Goal: Information Seeking & Learning: Check status

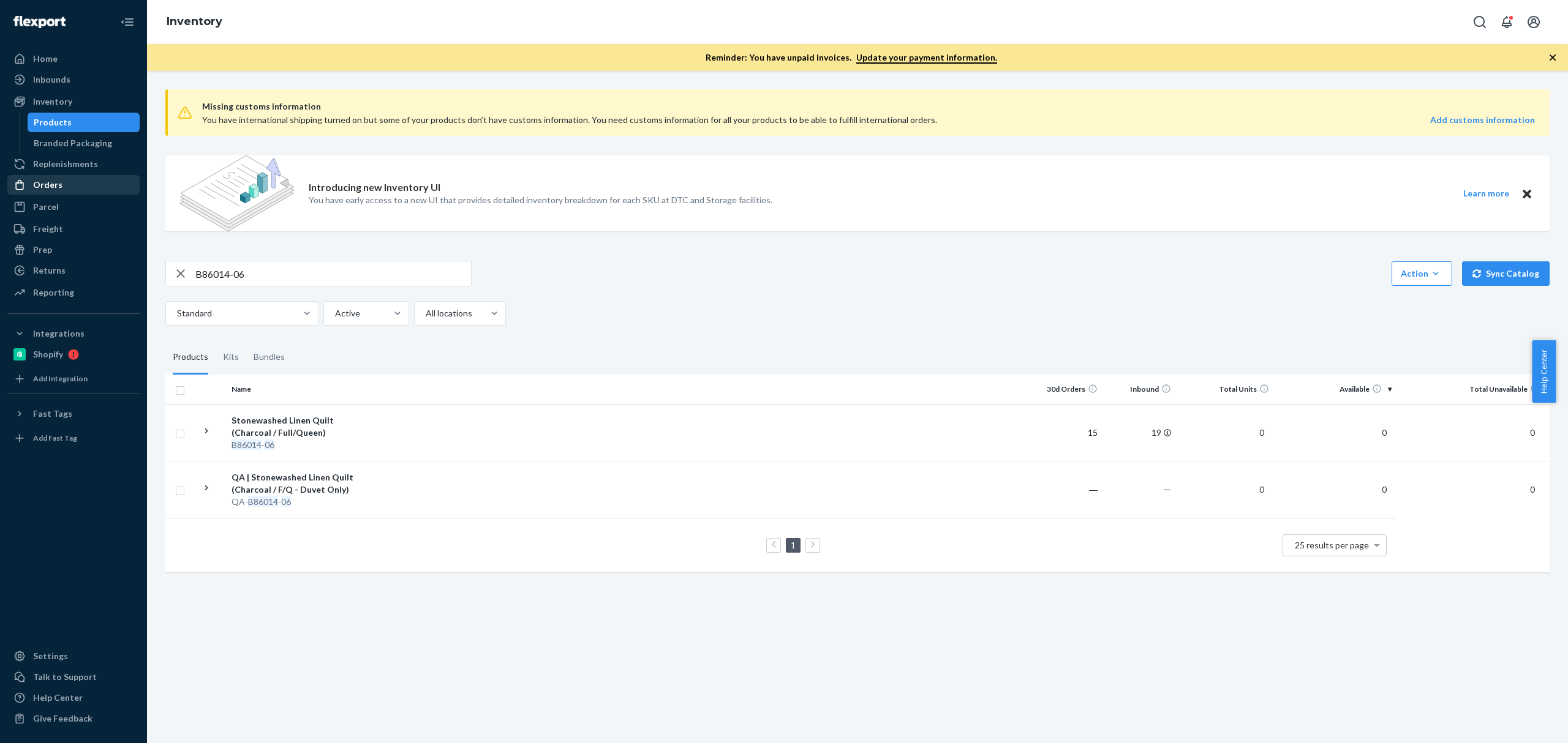
click at [84, 182] on div "Orders" at bounding box center [73, 185] width 130 height 17
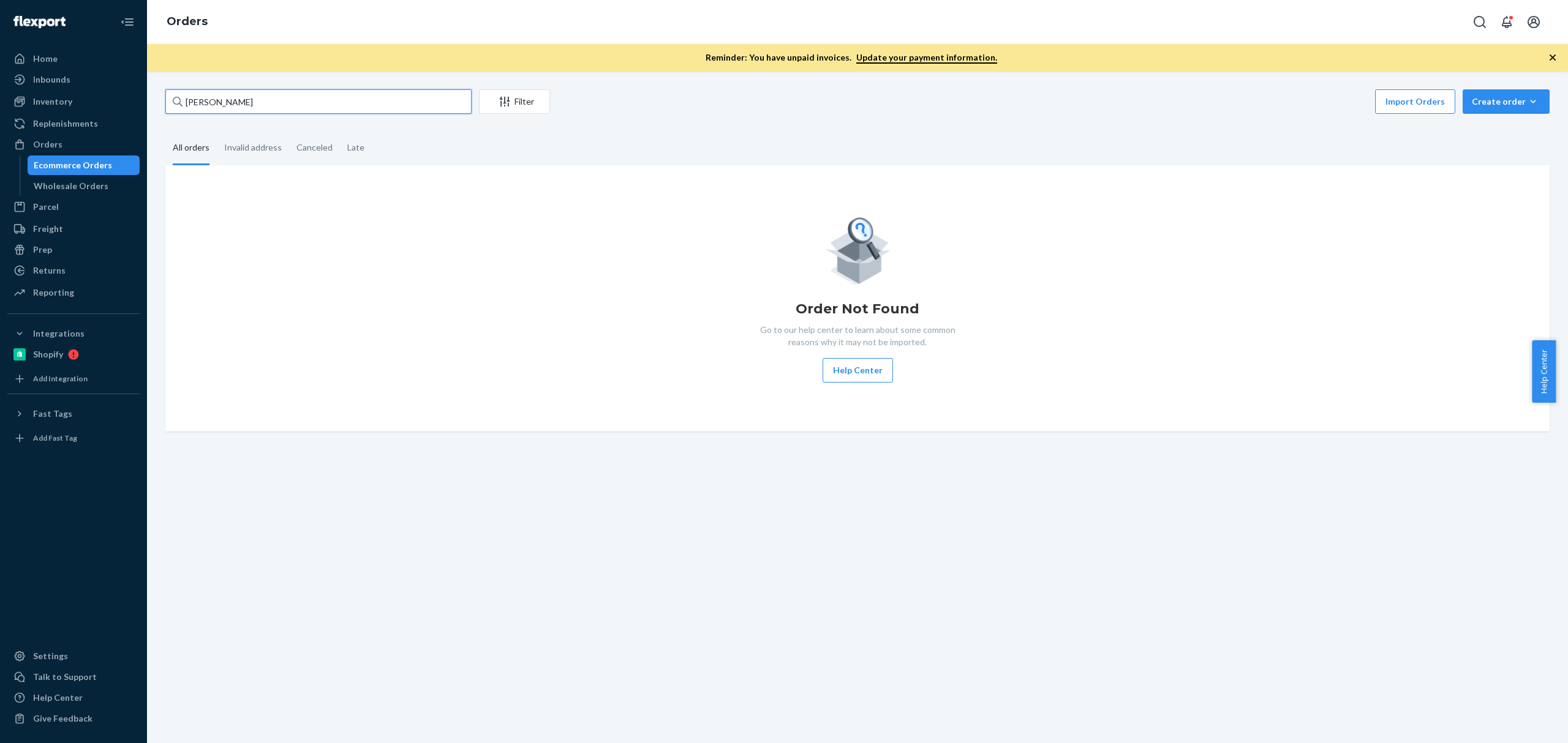
click at [268, 106] on input "[PERSON_NAME]" at bounding box center [318, 102] width 306 height 24
paste input "[PERSON_NAME]"
type input "[PERSON_NAME]"
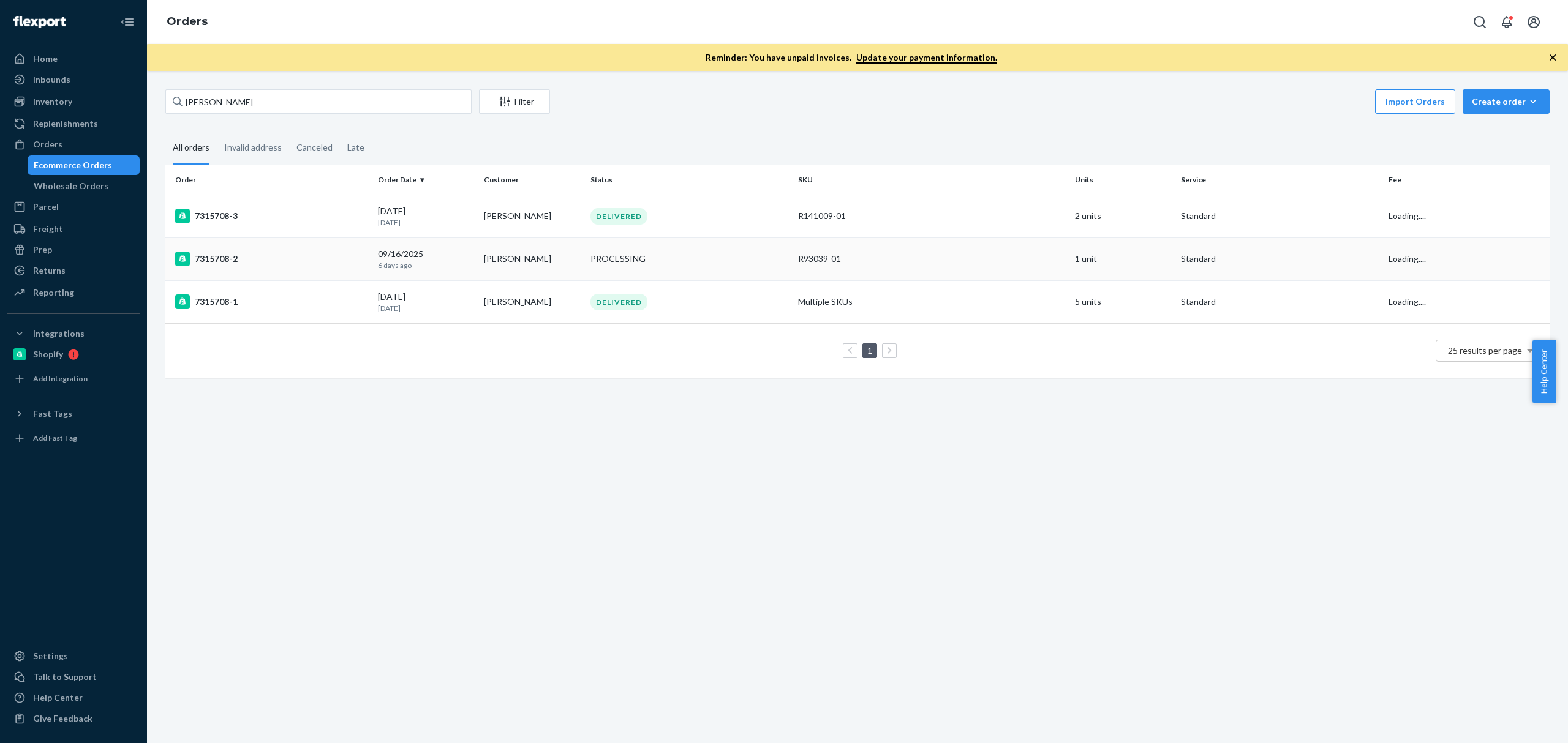
click at [302, 252] on div "7315708-2" at bounding box center [272, 259] width 193 height 15
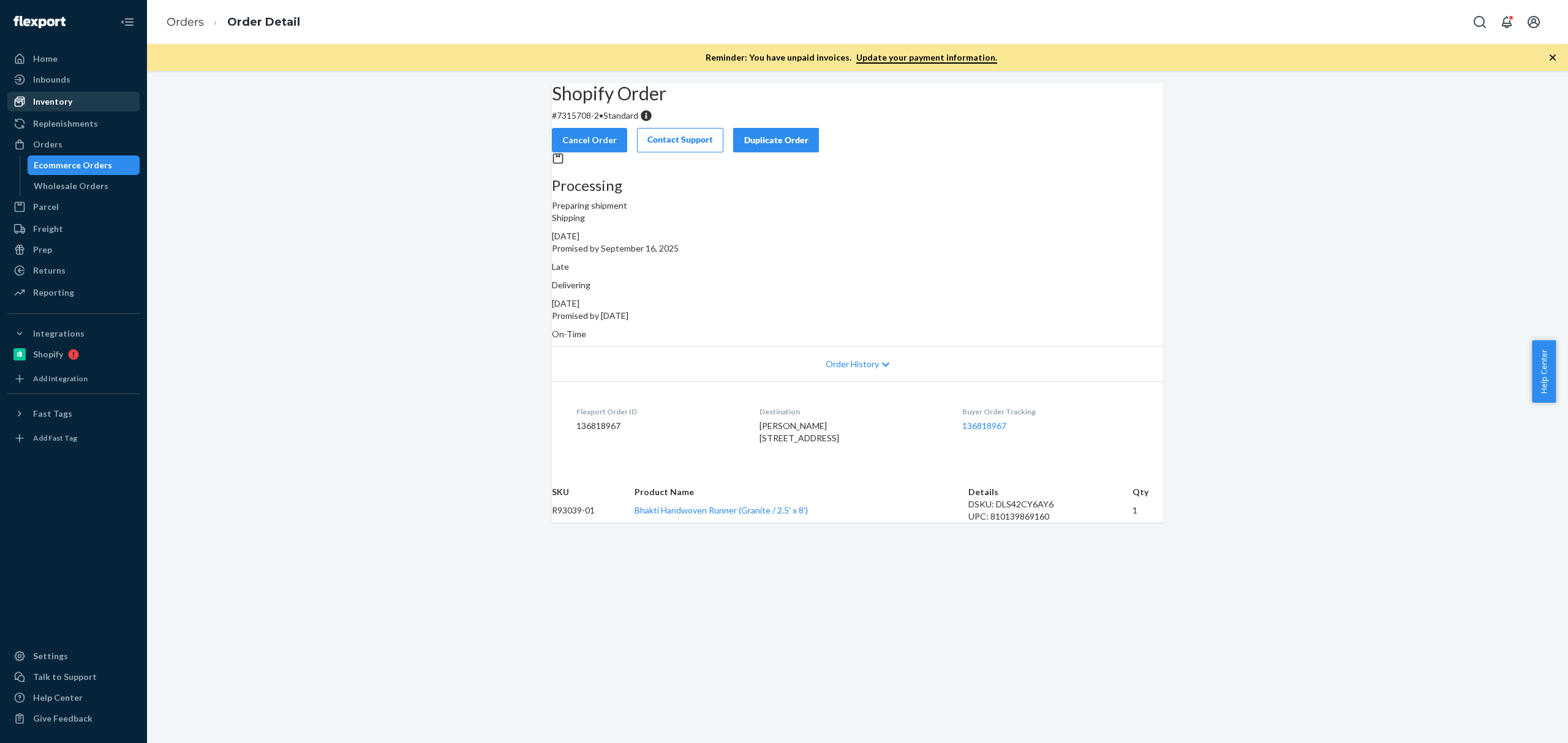
click at [63, 95] on div "Inventory" at bounding box center [52, 101] width 39 height 12
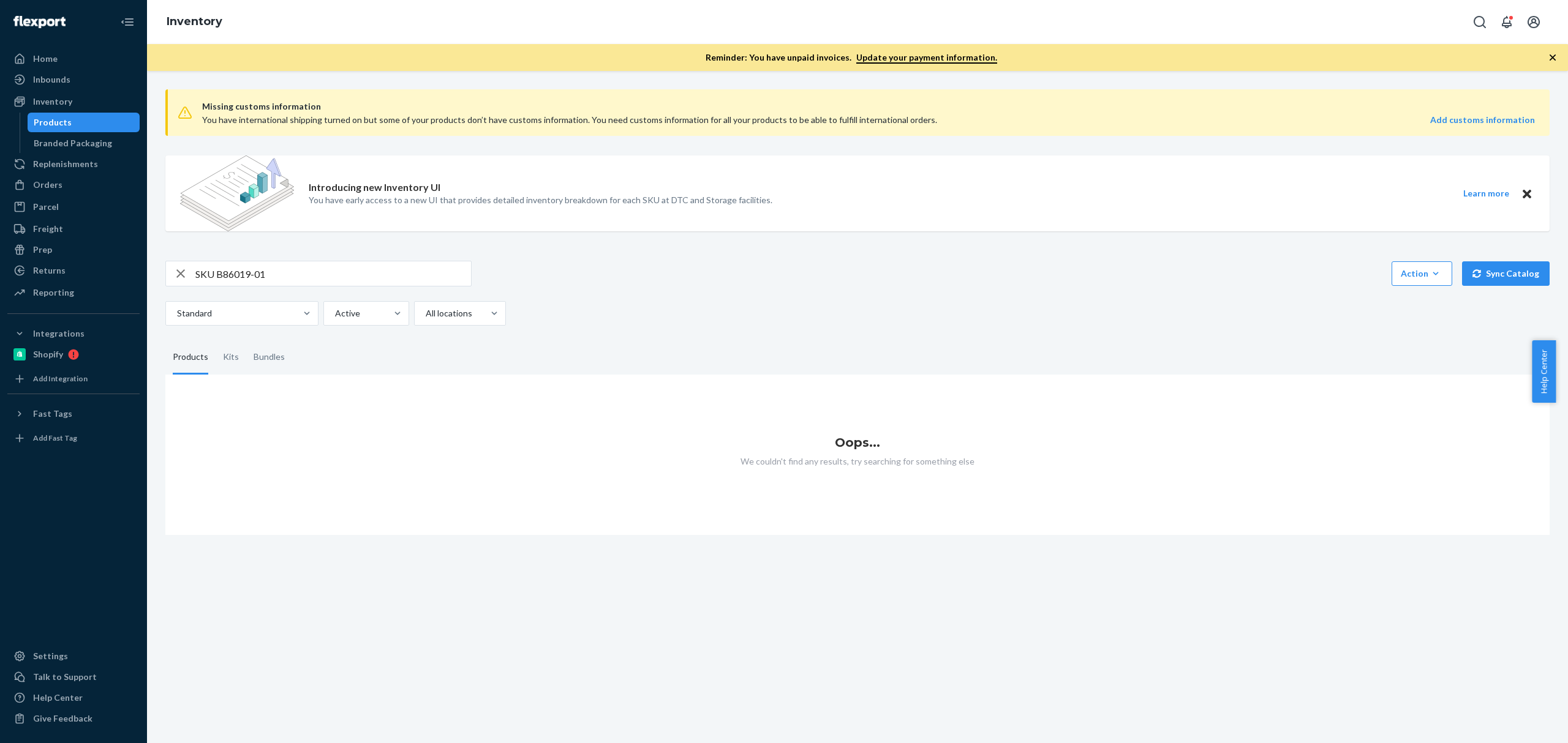
click at [202, 271] on input "SKU B86019-01" at bounding box center [332, 273] width 275 height 24
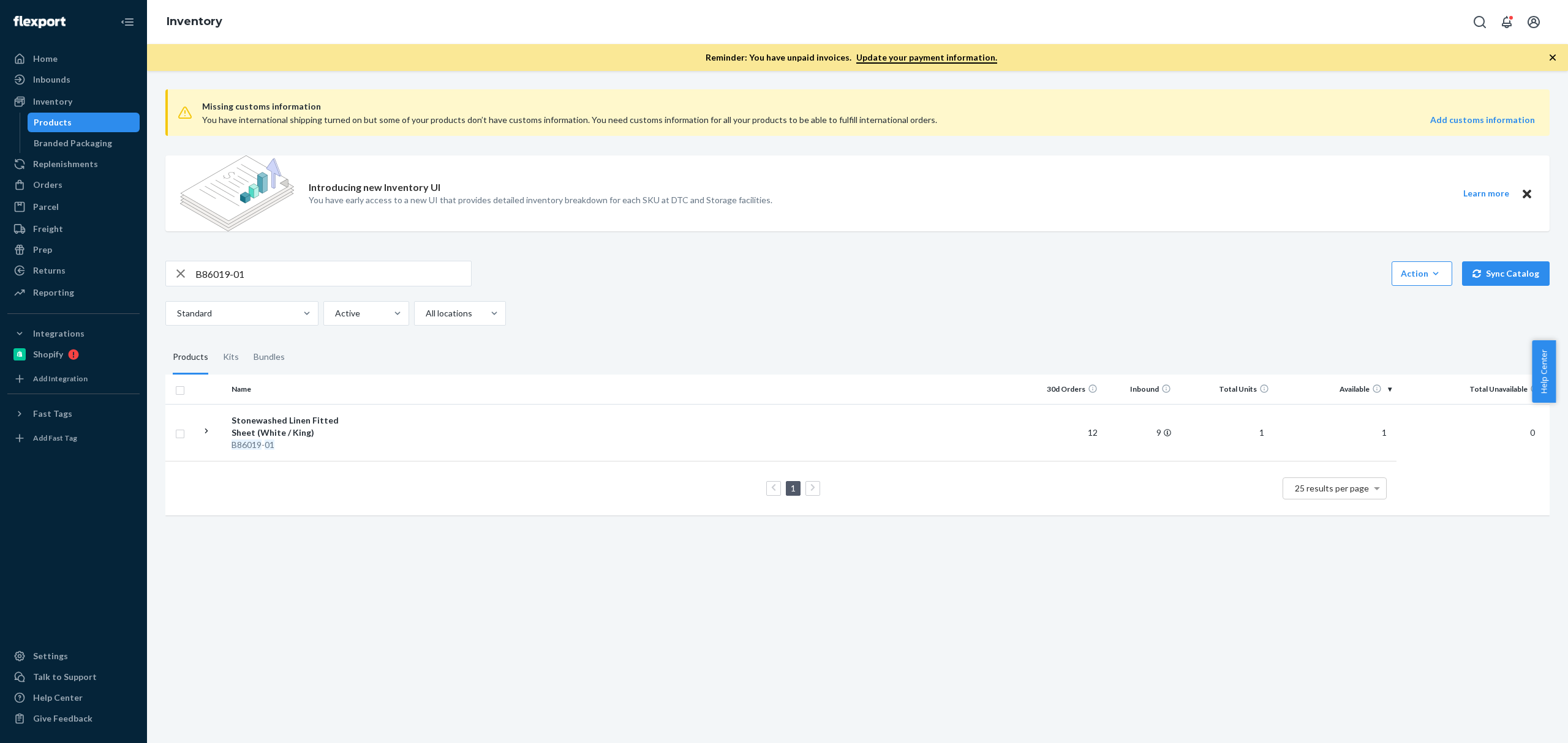
click at [272, 282] on input "B86019-01" at bounding box center [332, 273] width 275 height 24
paste input "2"
click at [228, 256] on div "Missing customs information You have international shipping turned on but some …" at bounding box center [857, 303] width 1403 height 448
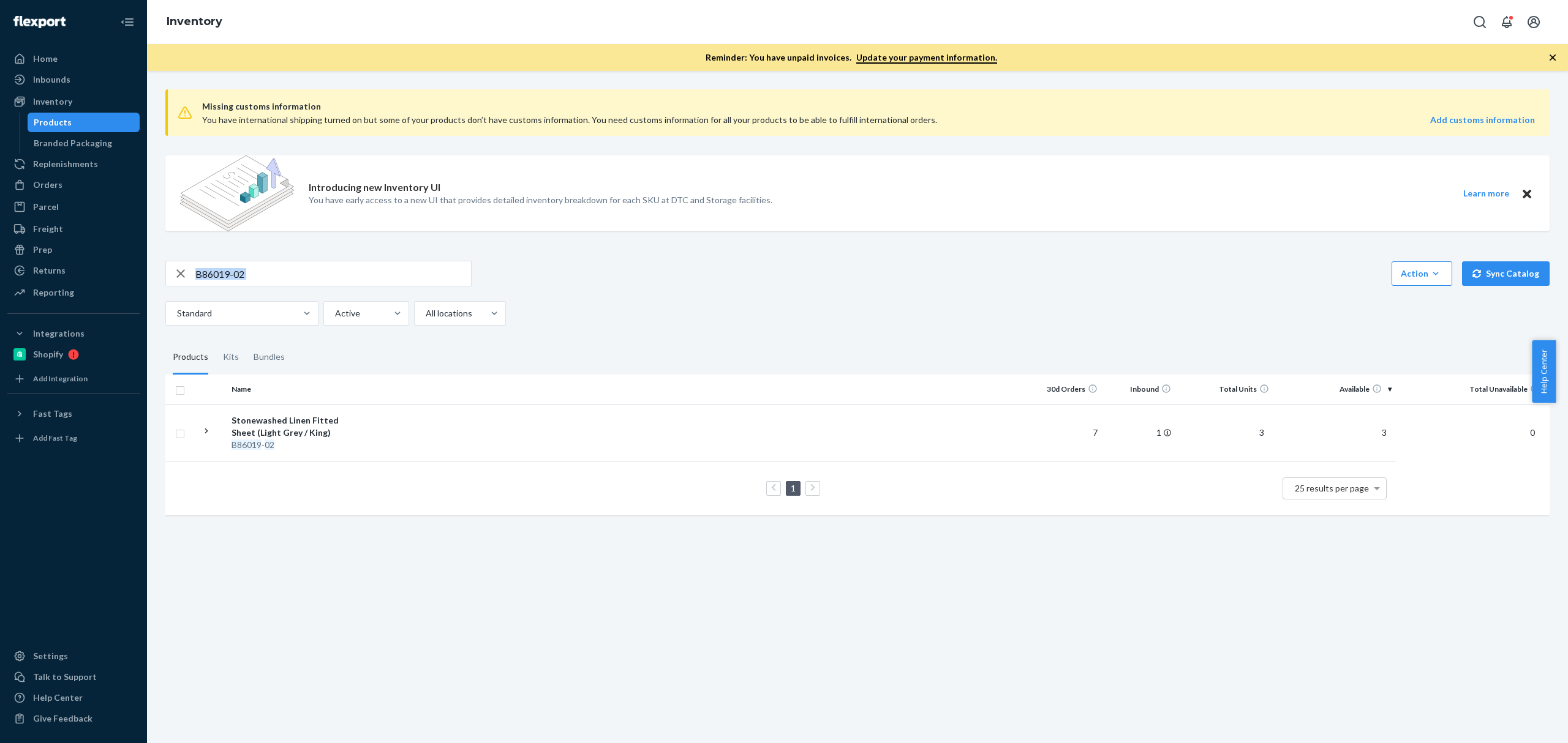
click at [228, 259] on div "Missing customs information You have international shipping turned on but some …" at bounding box center [857, 303] width 1403 height 448
click at [226, 286] on input "B86019-02" at bounding box center [332, 273] width 275 height 24
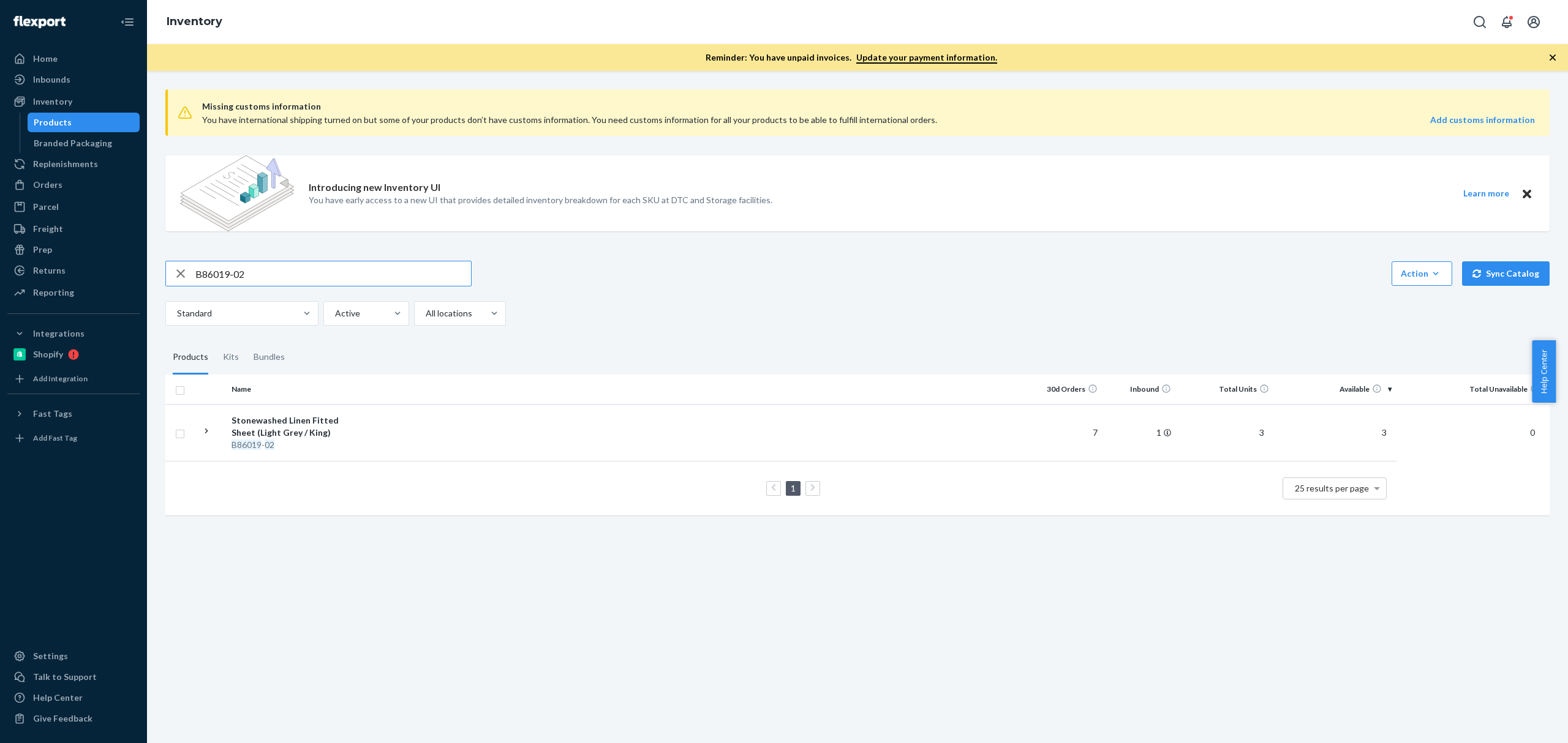
click at [226, 284] on input "B86019-02" at bounding box center [332, 273] width 275 height 24
paste input "4-07"
type input "B86014-07"
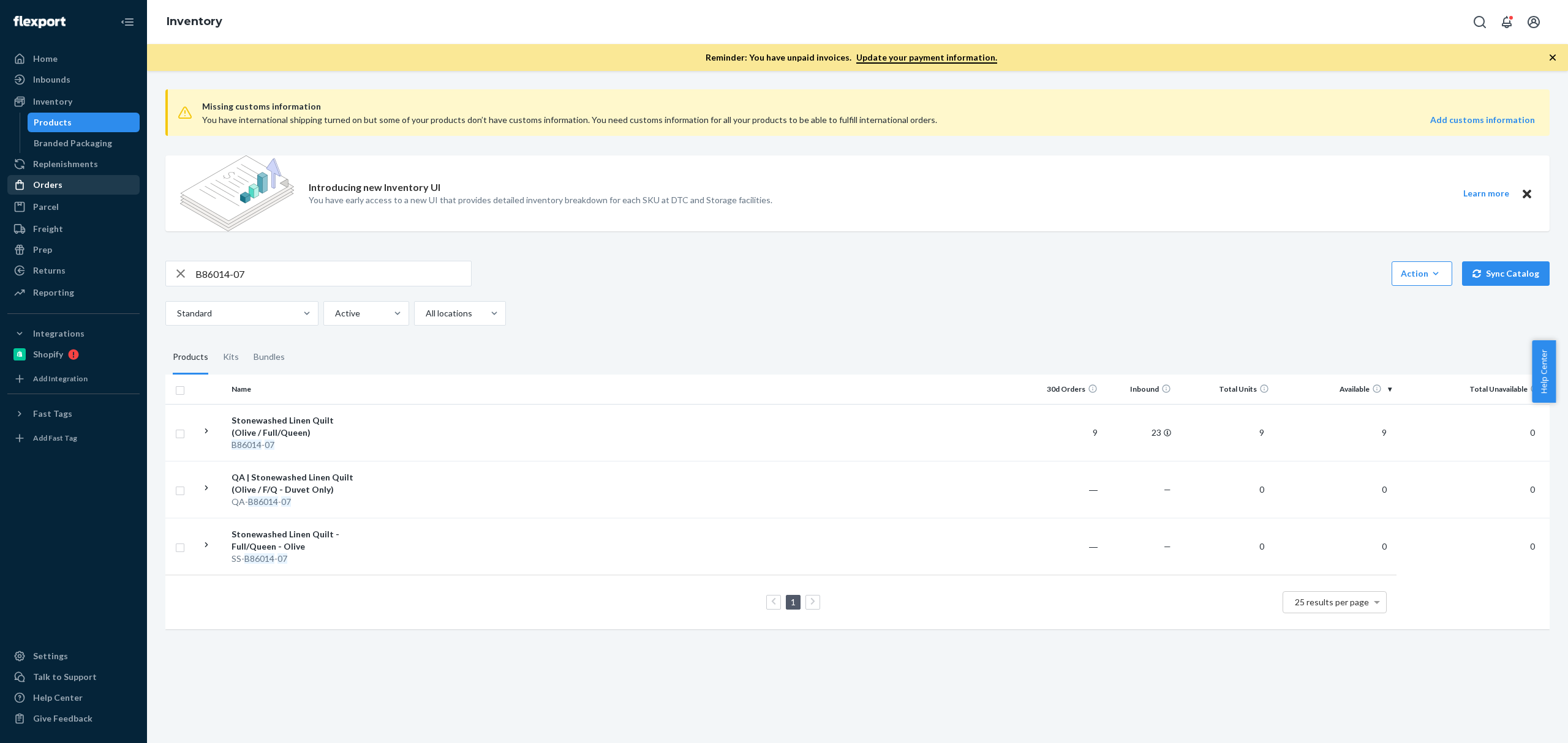
click at [93, 191] on div "Orders" at bounding box center [73, 185] width 130 height 17
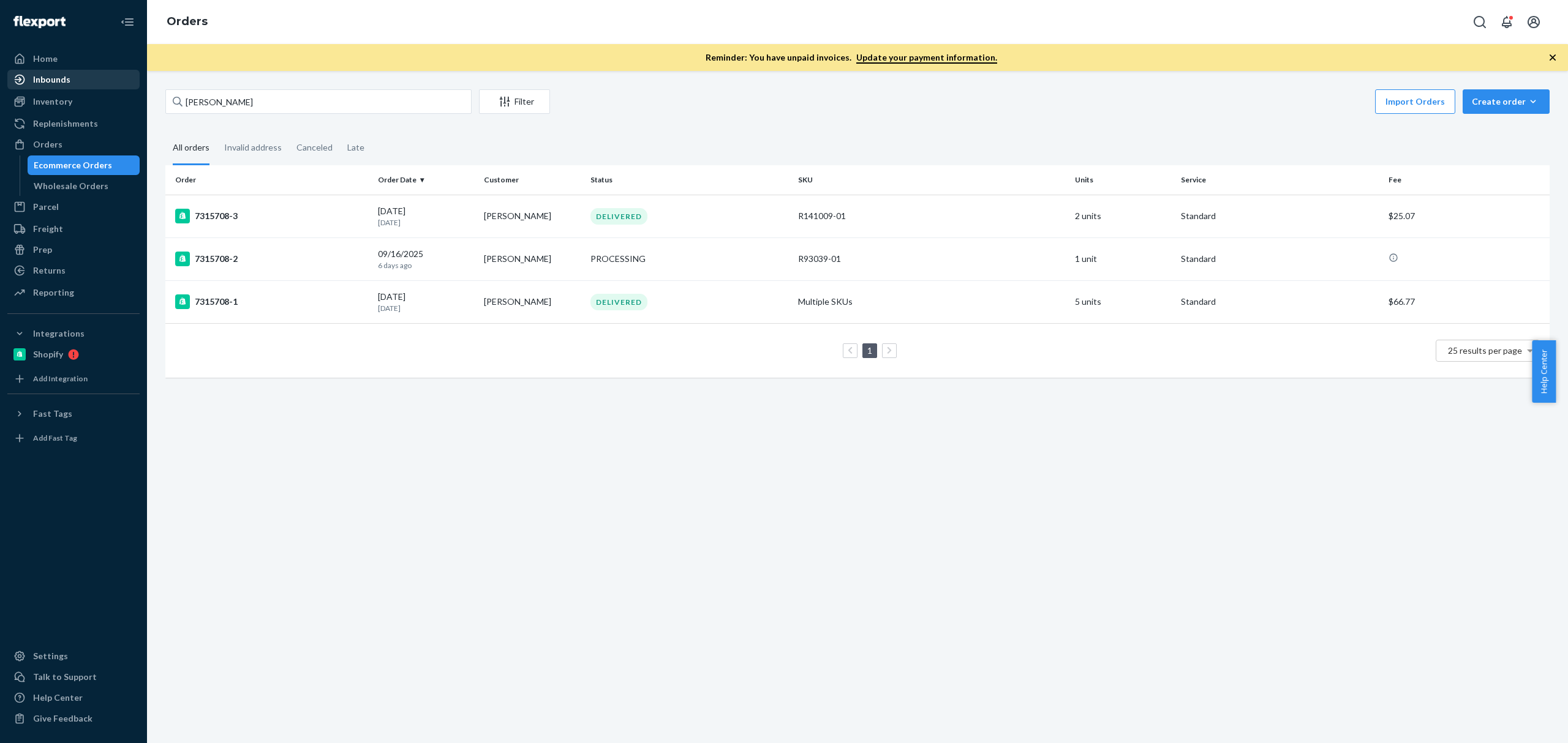
click at [55, 87] on div "Inbounds" at bounding box center [73, 79] width 130 height 17
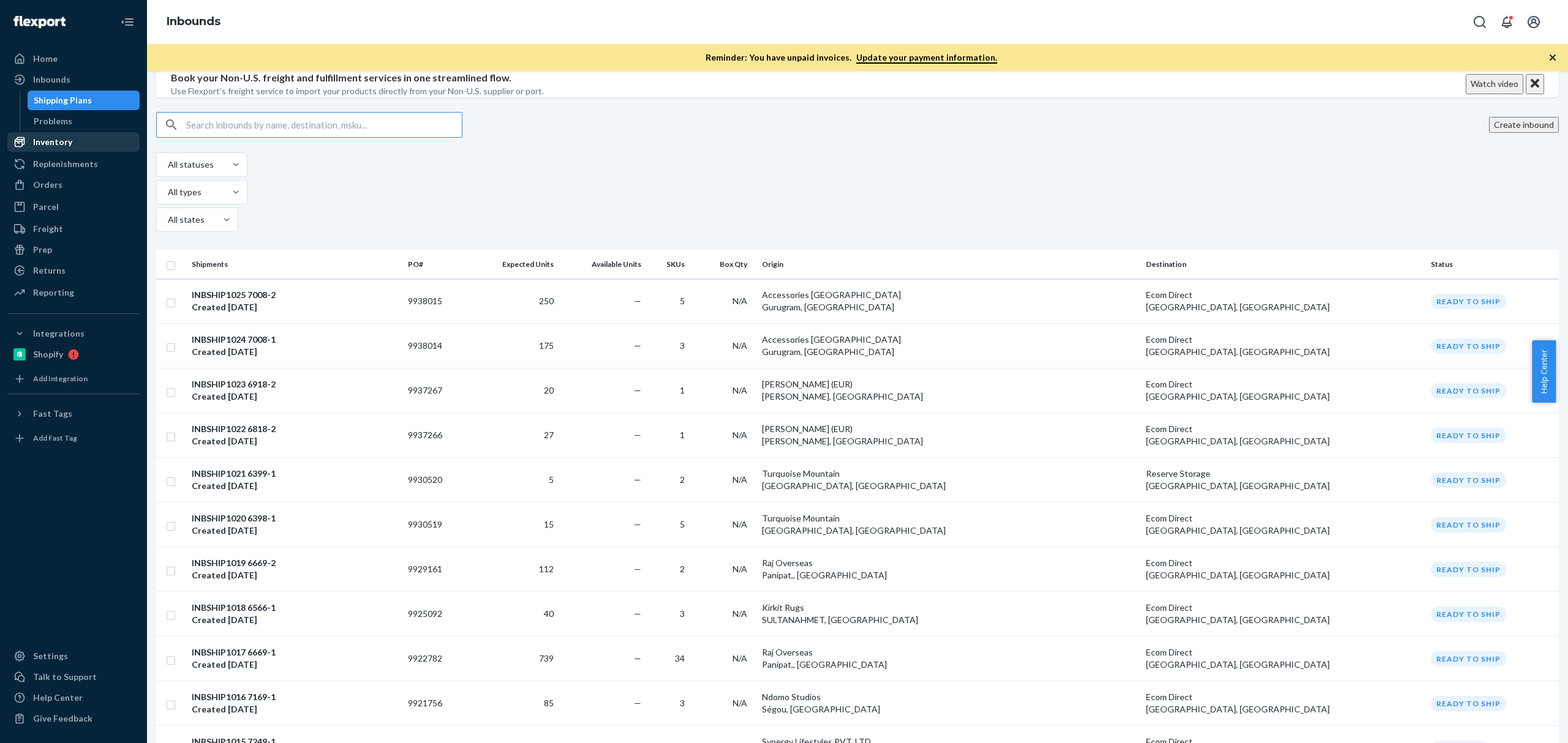
click at [72, 138] on div "Inventory" at bounding box center [73, 142] width 130 height 17
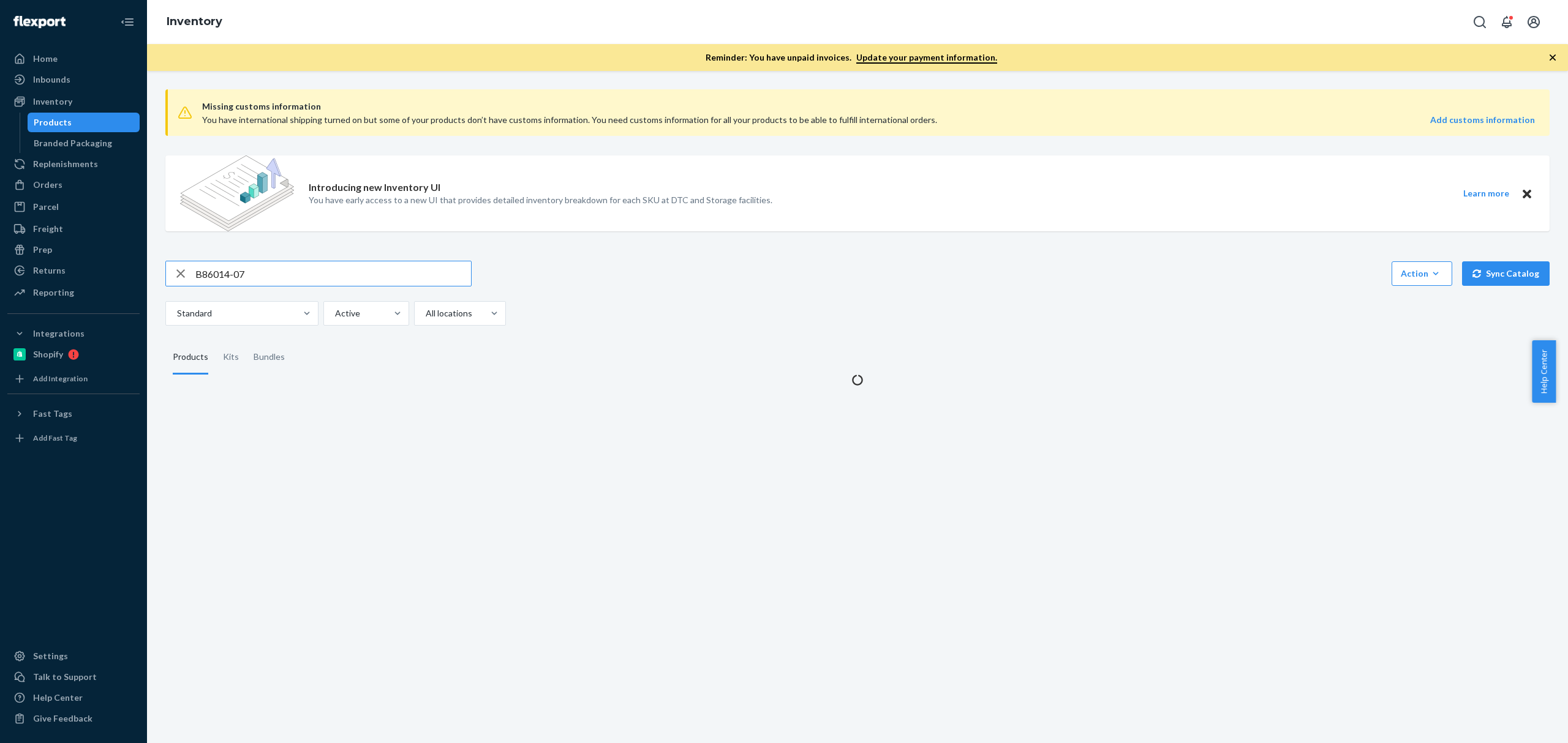
click at [205, 267] on input "B86014-07" at bounding box center [332, 273] width 275 height 24
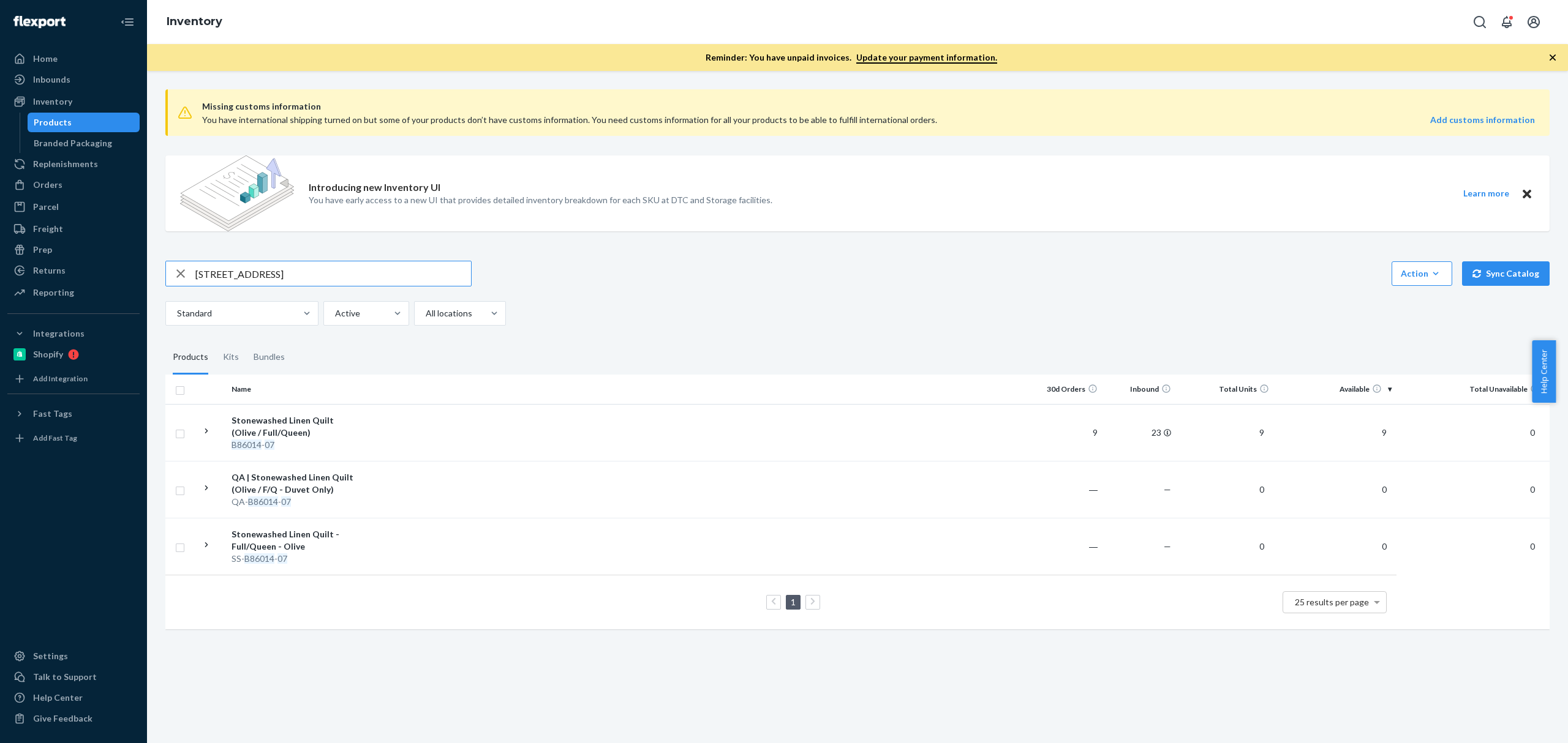
type input "[STREET_ADDRESS]"
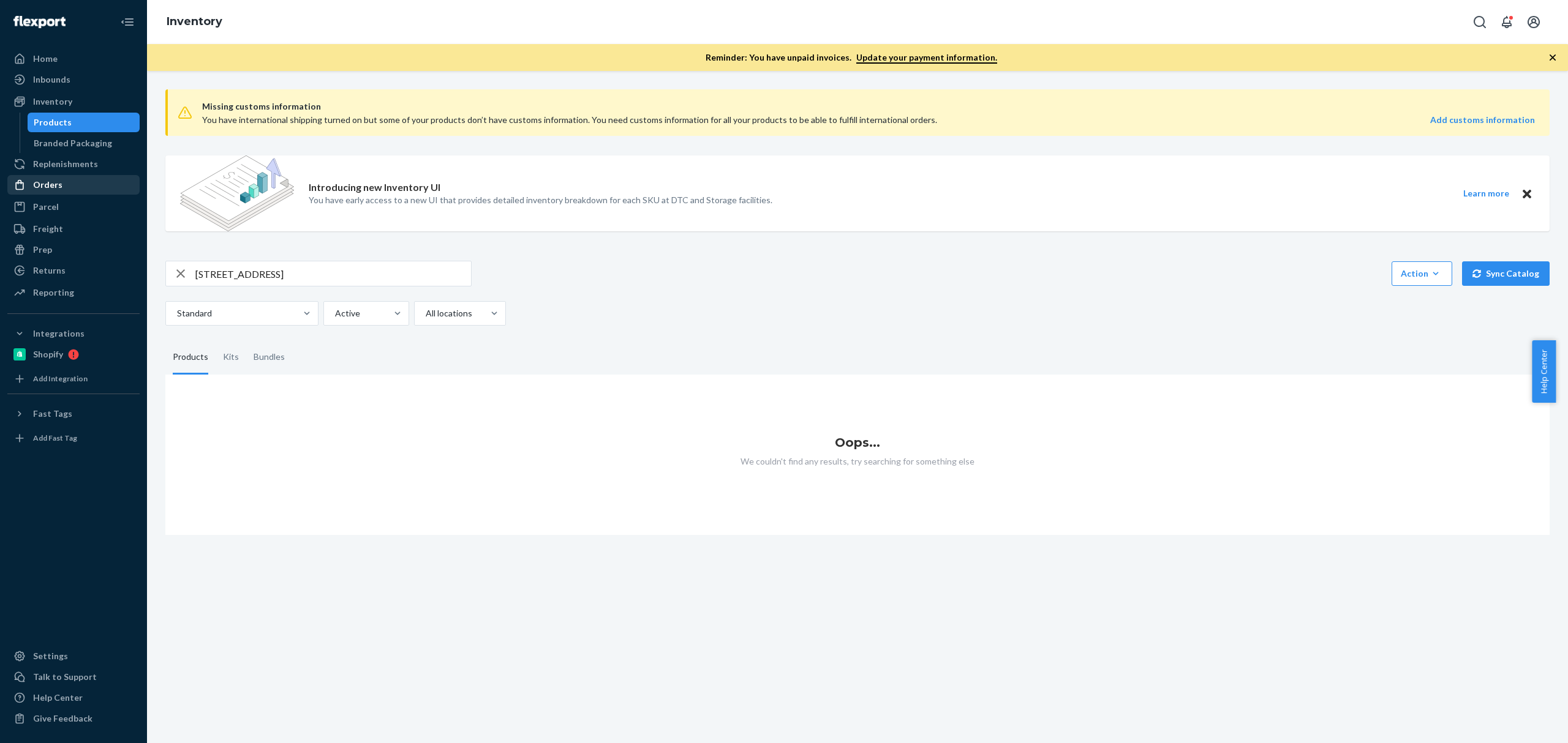
click at [90, 182] on div "Orders" at bounding box center [73, 185] width 130 height 17
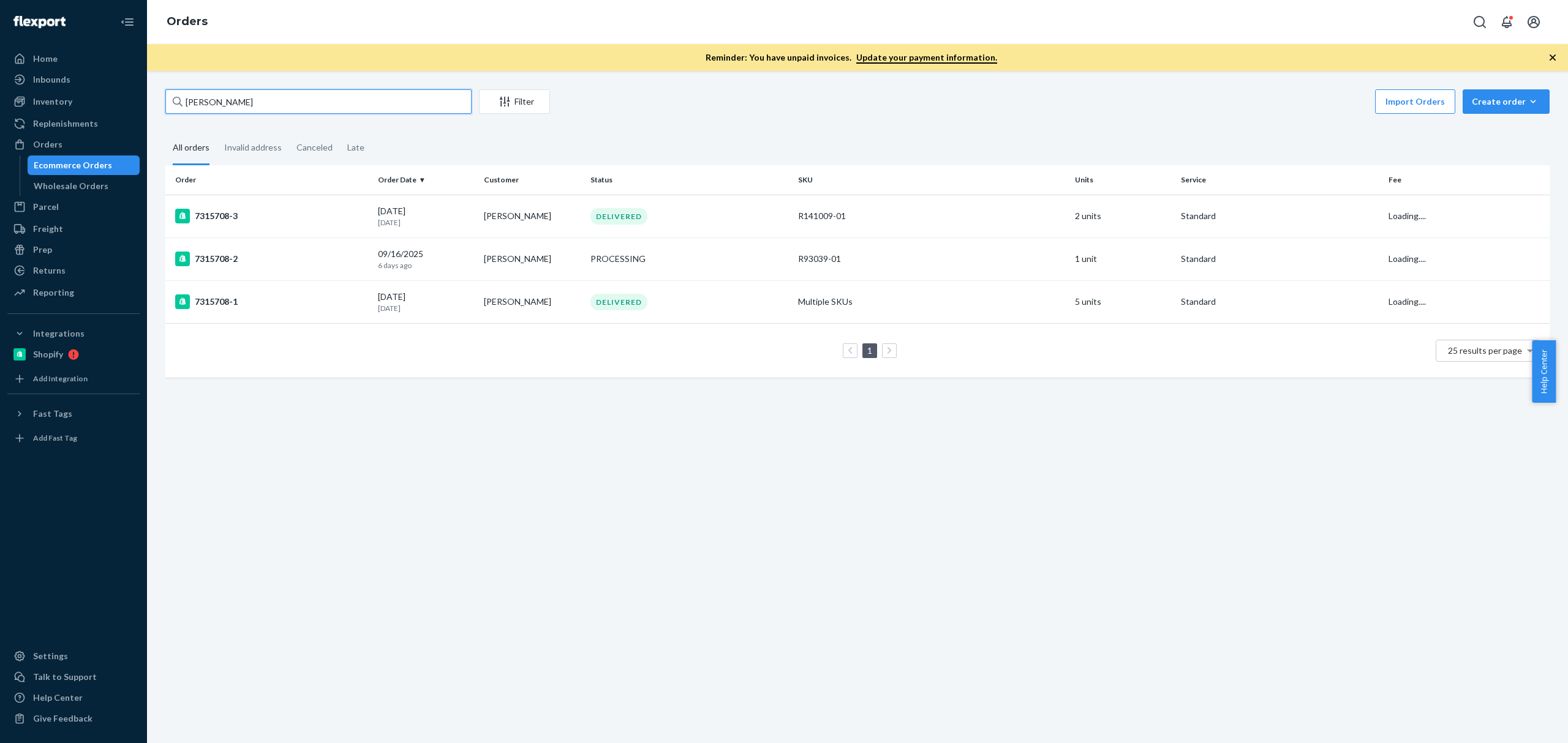
click at [247, 99] on input "[PERSON_NAME]" at bounding box center [318, 102] width 306 height 24
paste input "[STREET_ADDRESS]"
type input "[STREET_ADDRESS]"
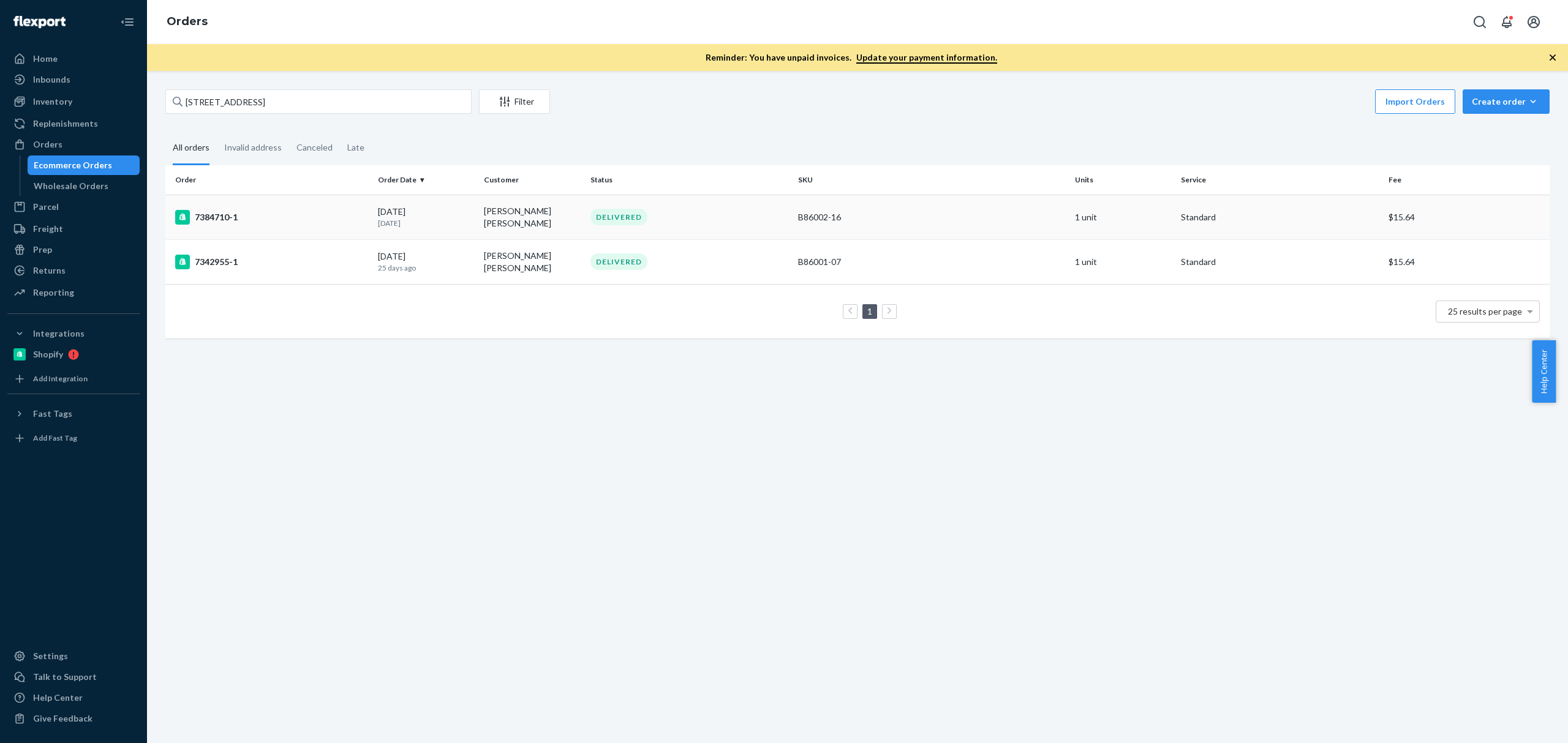
drag, startPoint x: 221, startPoint y: 216, endPoint x: 228, endPoint y: 211, distance: 8.6
click at [228, 211] on div "7384710-1" at bounding box center [272, 217] width 193 height 15
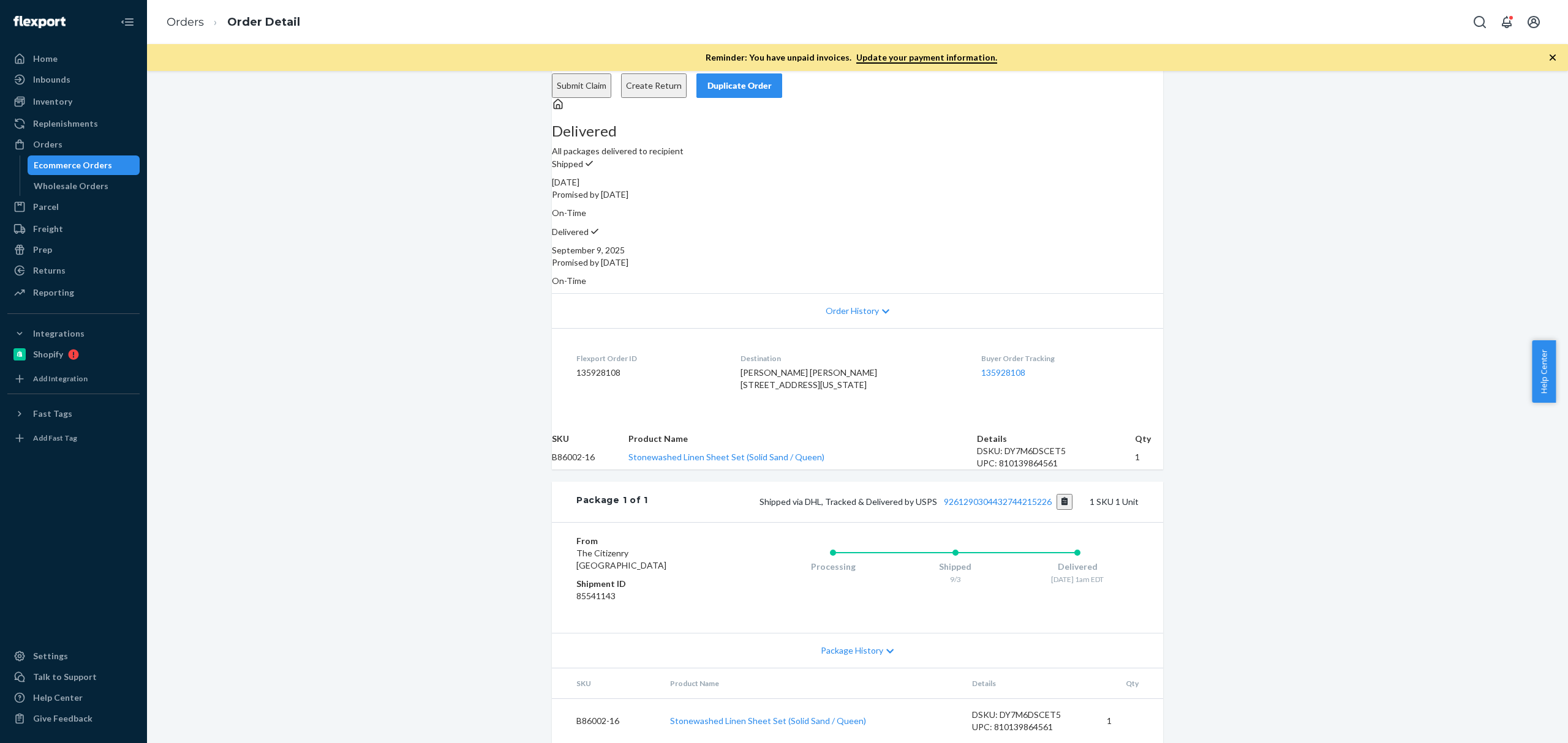
scroll to position [121, 0]
click at [170, 12] on ol "Orders Order Detail" at bounding box center [233, 22] width 153 height 36
click at [180, 21] on link "Orders" at bounding box center [185, 21] width 37 height 13
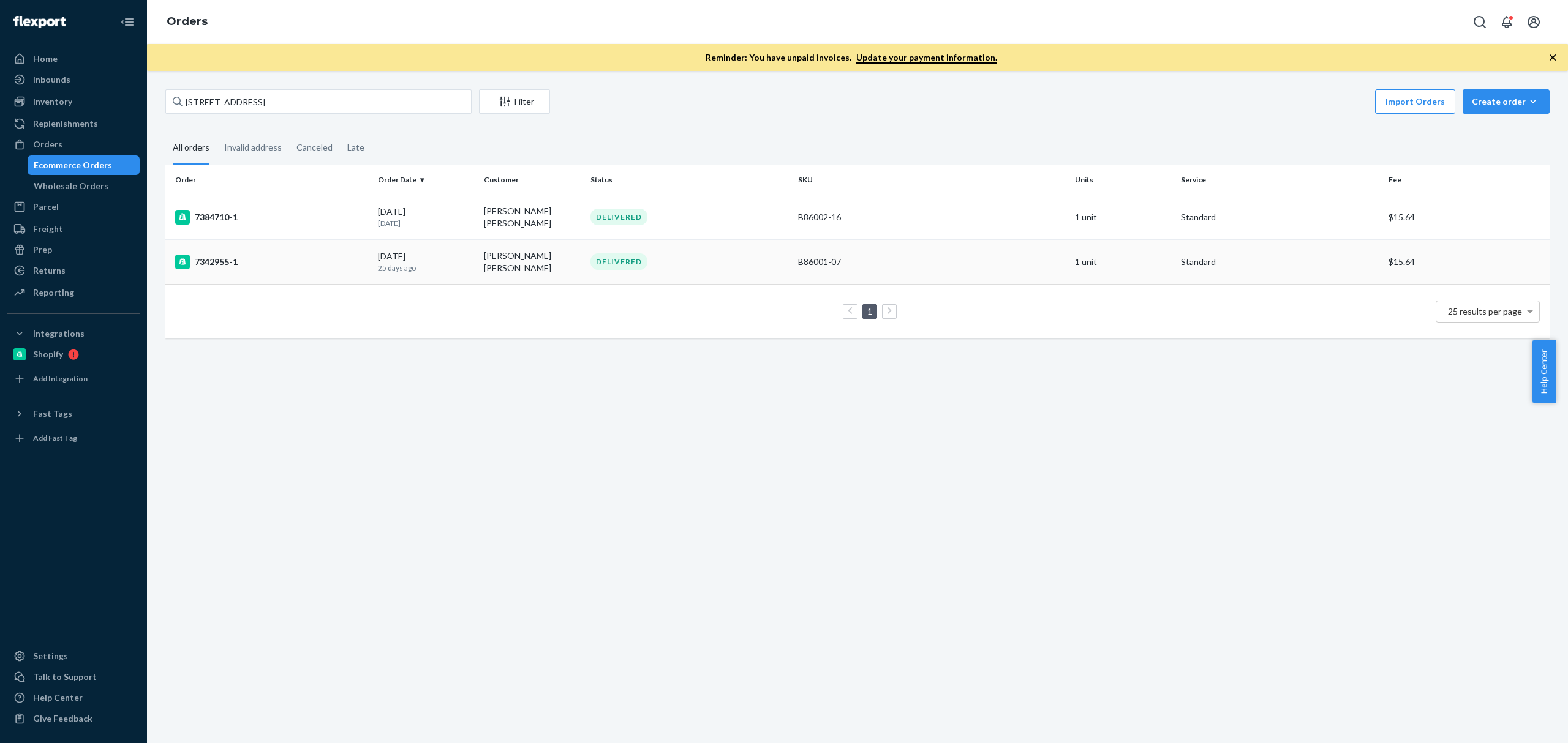
click at [264, 259] on div "7342955-1" at bounding box center [272, 262] width 193 height 15
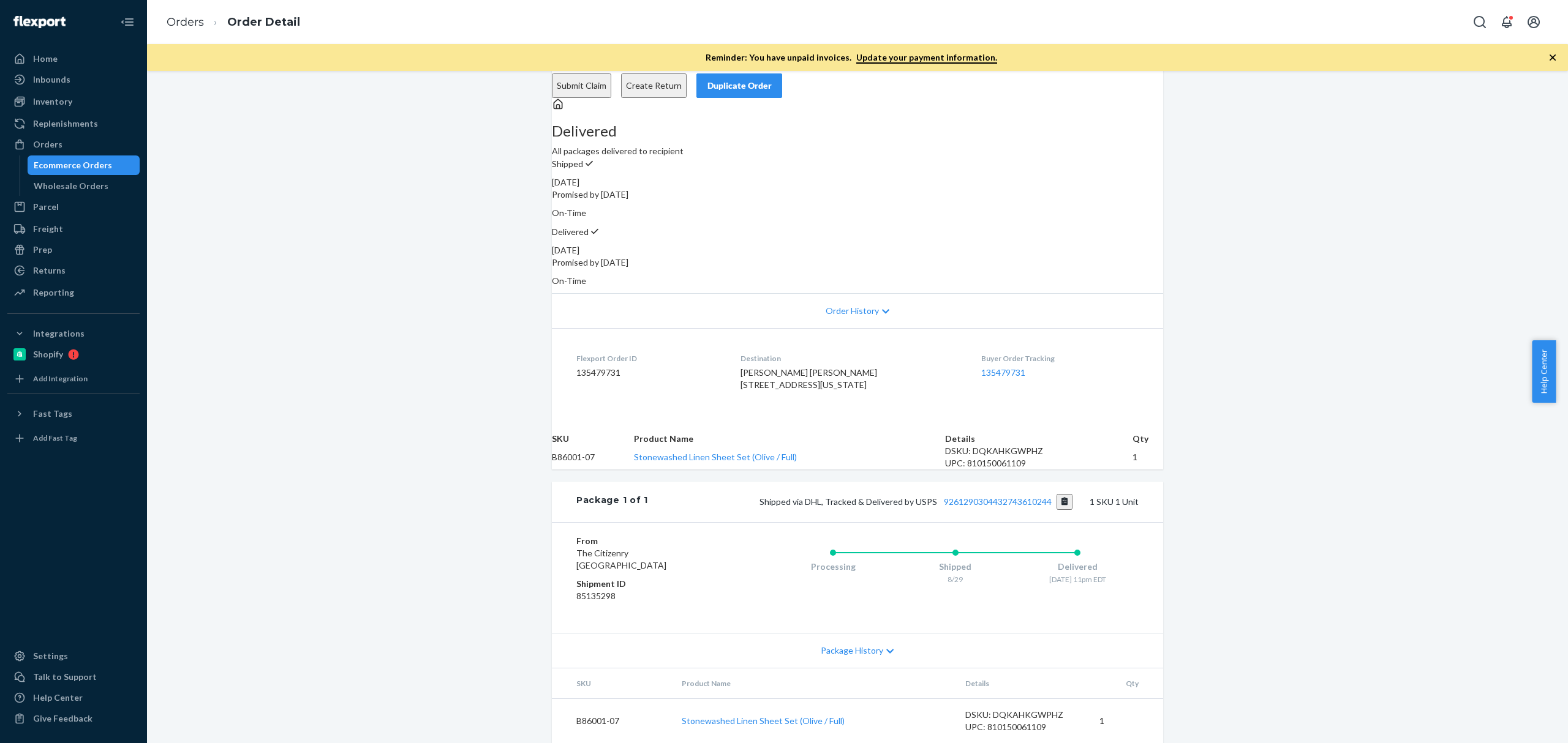
scroll to position [121, 0]
click at [189, 21] on link "Orders" at bounding box center [185, 21] width 37 height 13
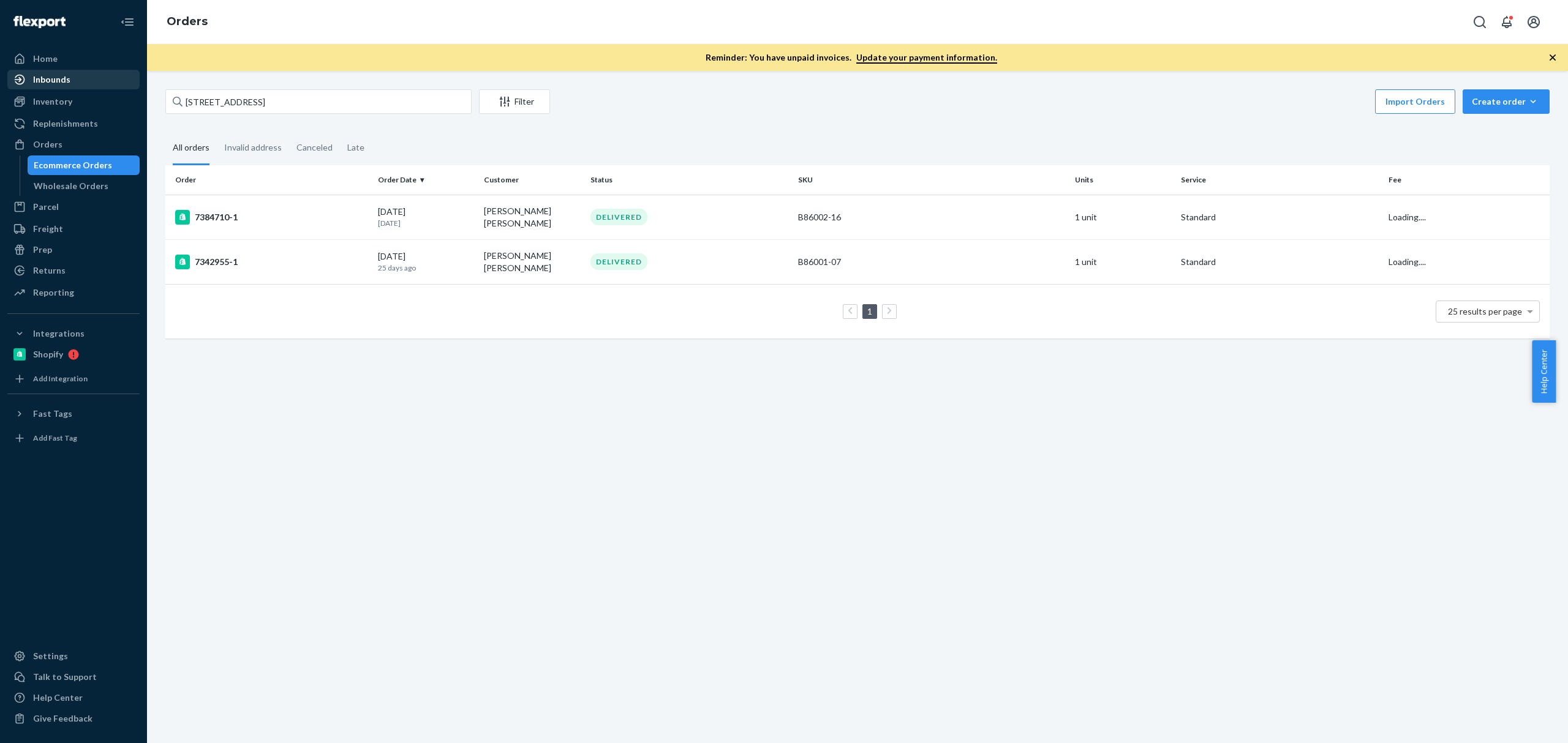
click at [86, 75] on div "Inbounds" at bounding box center [73, 79] width 130 height 17
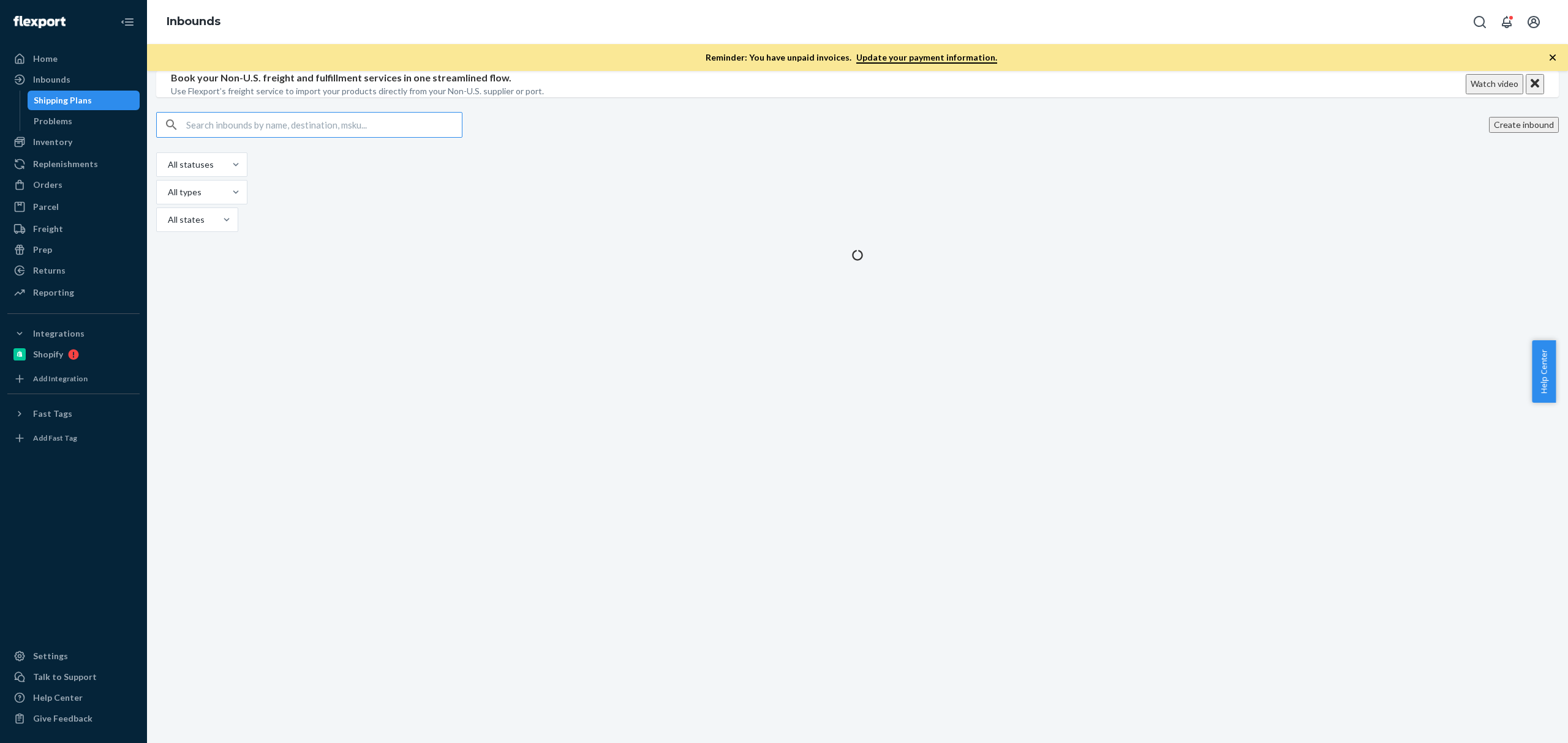
click at [78, 103] on div "Shipping Plans" at bounding box center [63, 100] width 58 height 12
click at [69, 146] on div "Inventory" at bounding box center [52, 142] width 39 height 12
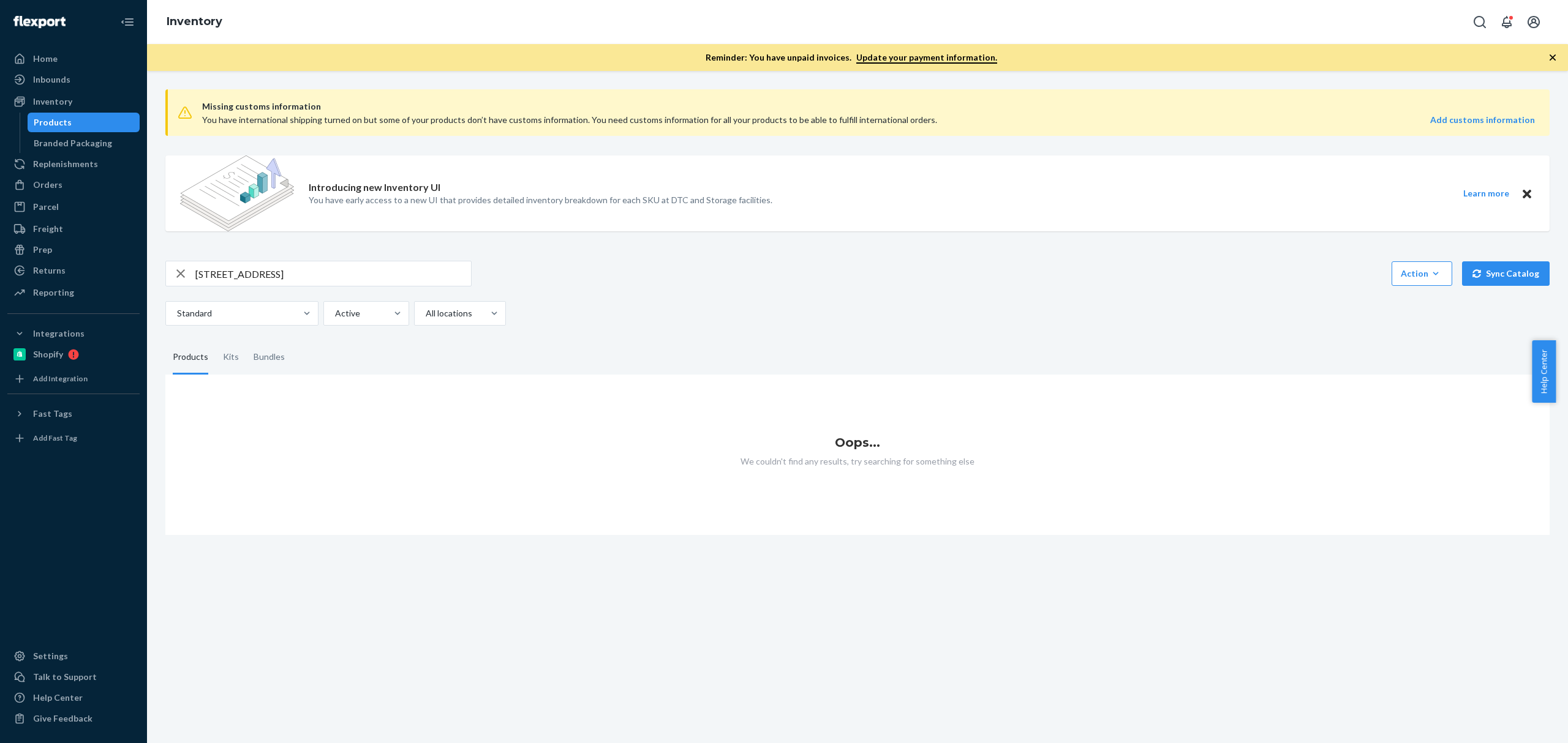
click at [349, 259] on div "Missing customs information You have international shipping turned on but some …" at bounding box center [857, 307] width 1403 height 456
click at [342, 270] on input "[STREET_ADDRESS]" at bounding box center [332, 273] width 275 height 24
paste input "Thanks for reaching out, and apologies for the delayed response. I was on sched…"
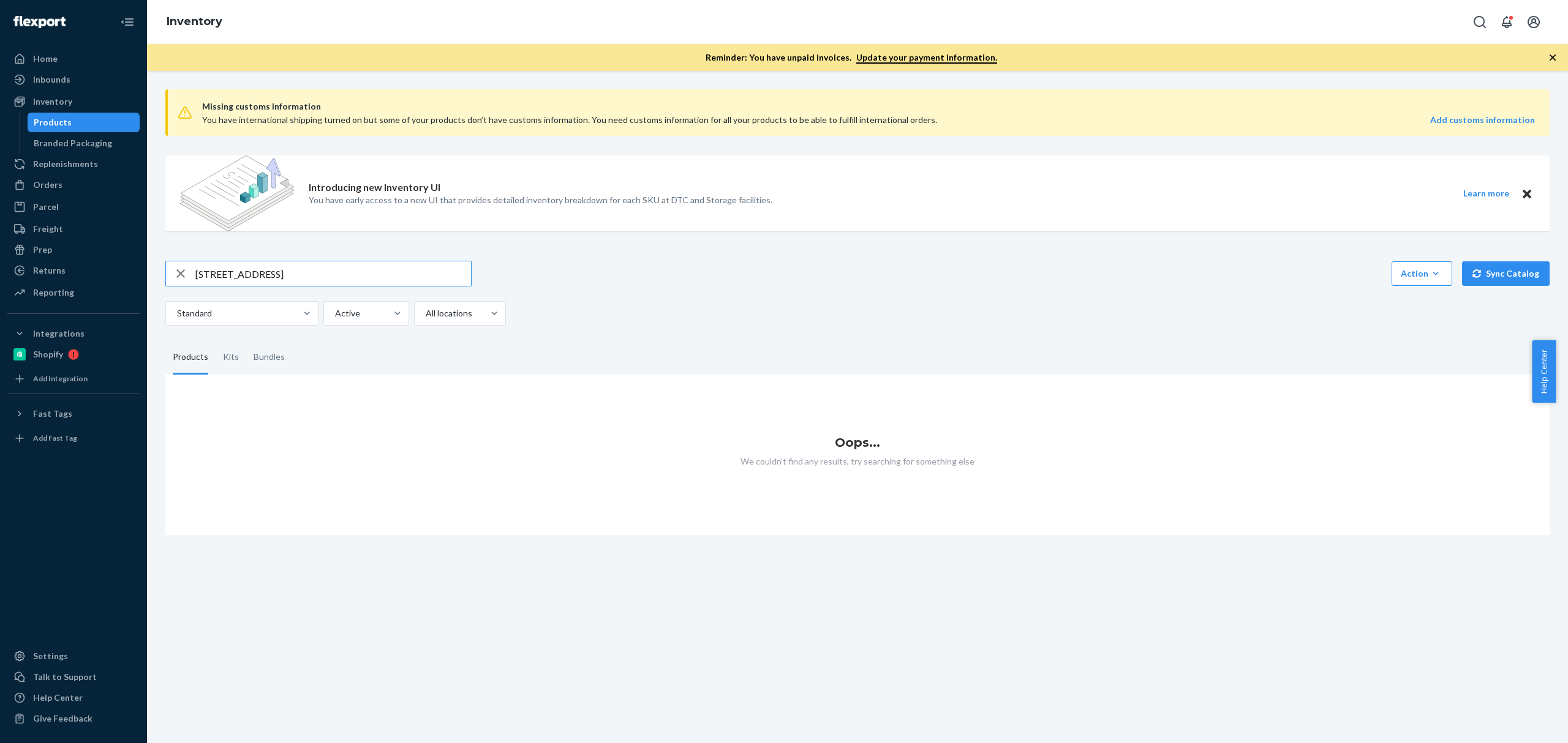
paste input "B86014-07"
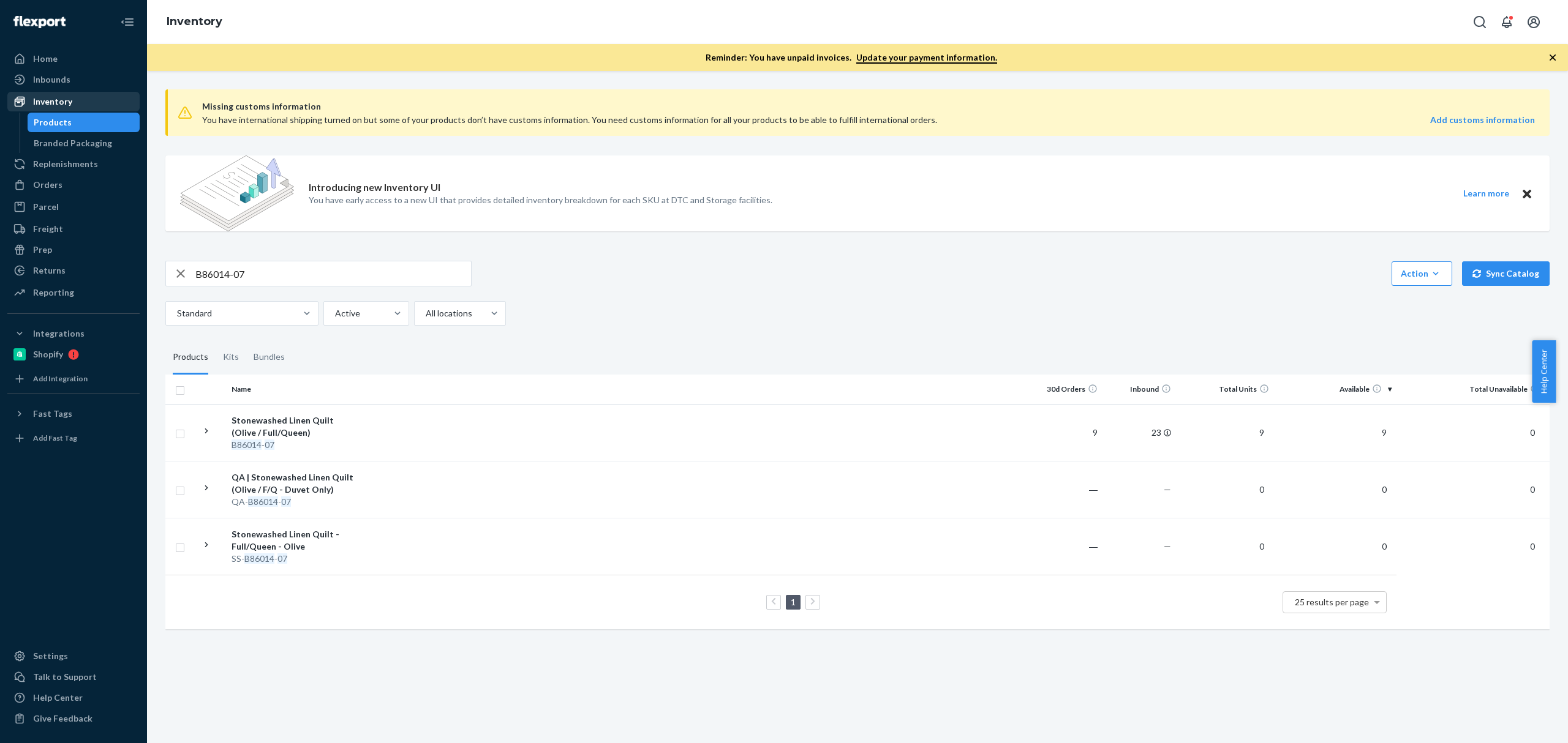
click at [88, 93] on div "Inventory" at bounding box center [73, 102] width 130 height 17
click at [288, 274] on input "B86014-07" at bounding box center [332, 273] width 275 height 24
paste input "D143014-02"
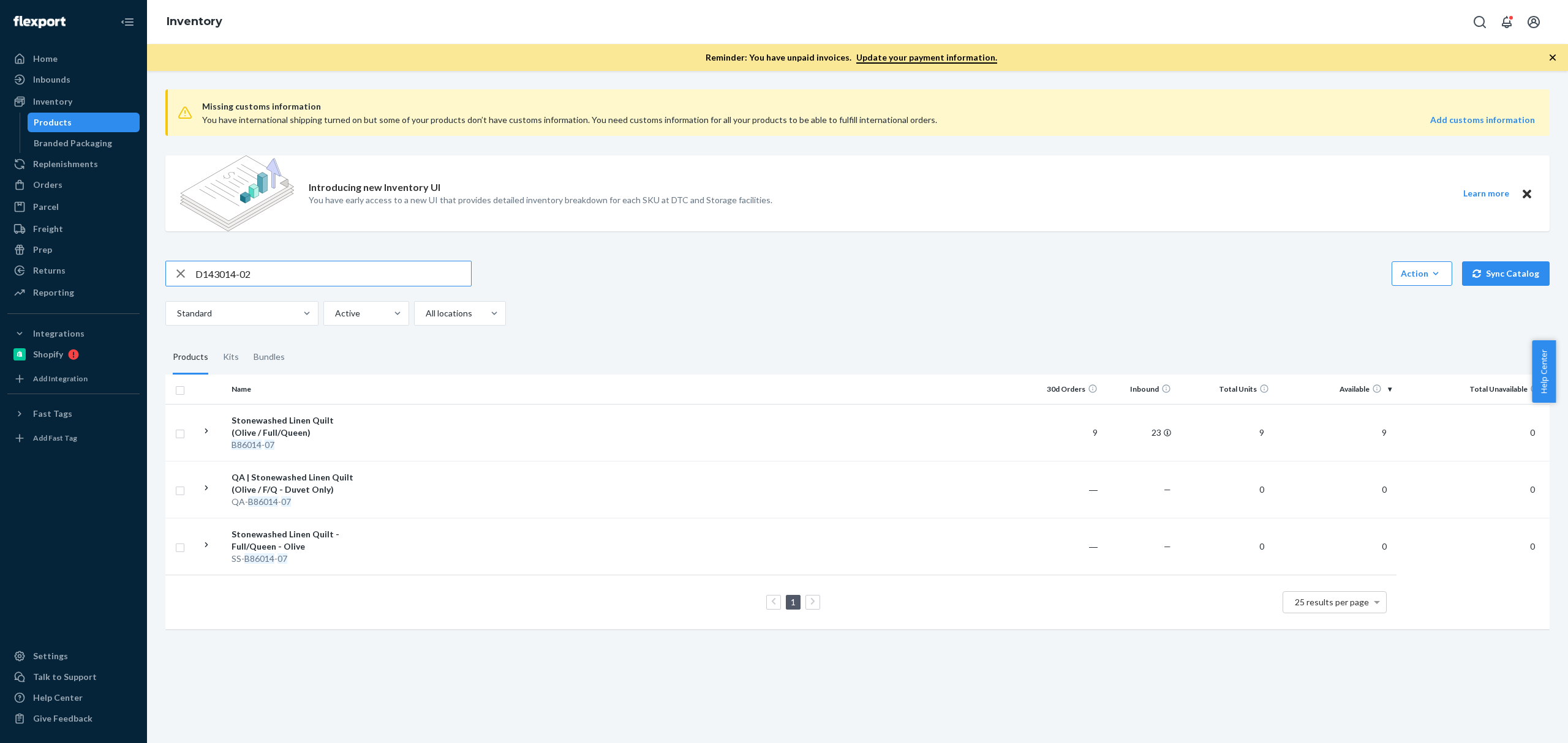
type input "D143014-02"
